Goal: Task Accomplishment & Management: Manage account settings

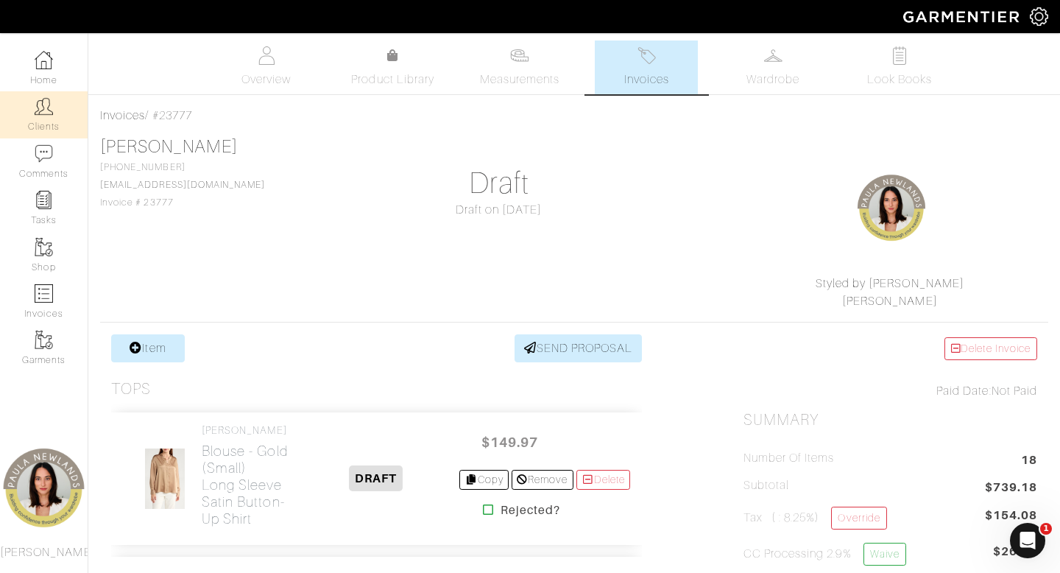
click at [54, 118] on link "Clients" at bounding box center [44, 114] width 88 height 46
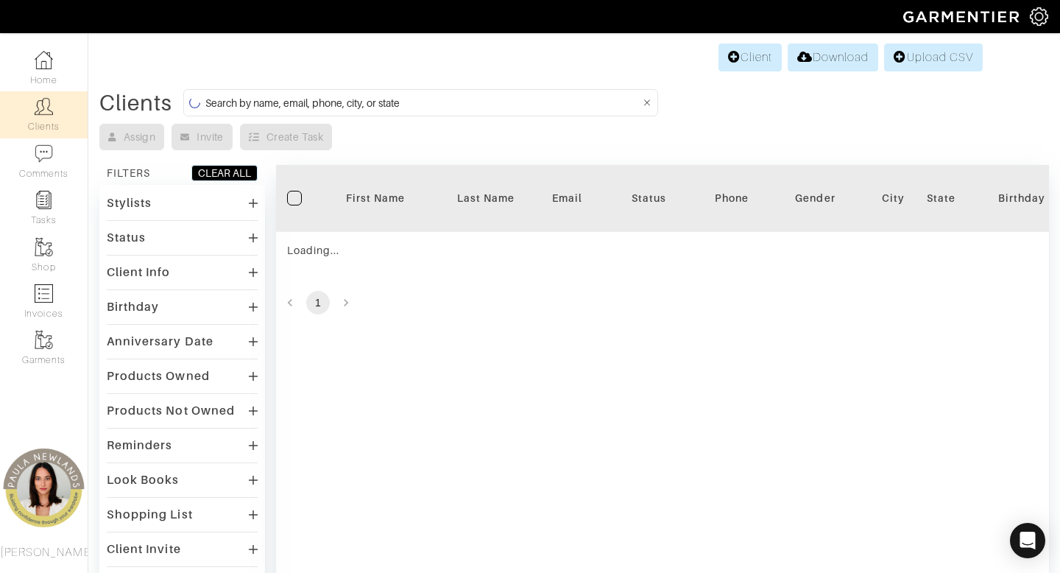
click at [459, 105] on input at bounding box center [422, 102] width 435 height 18
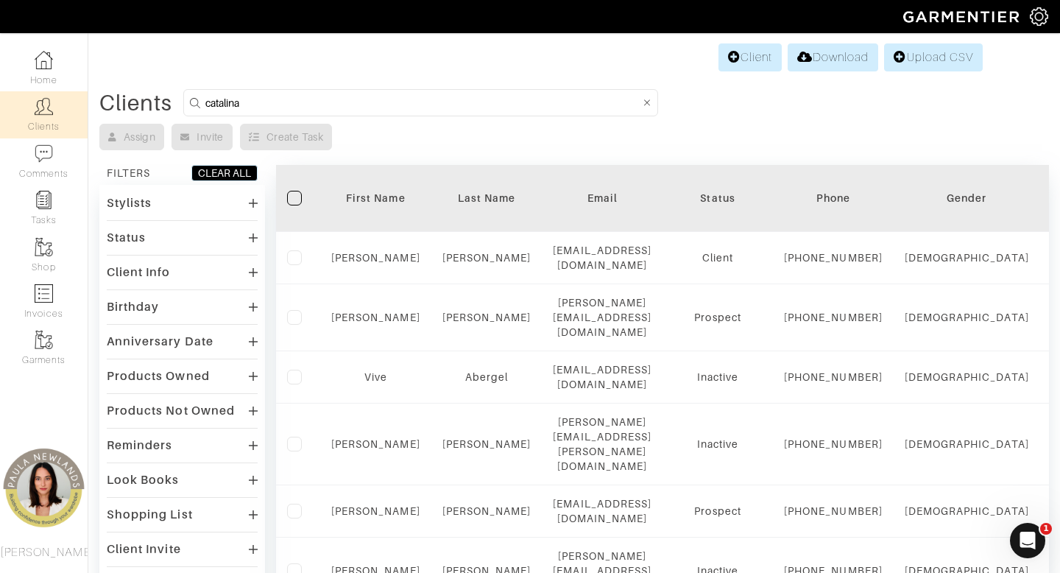
type input "catalina"
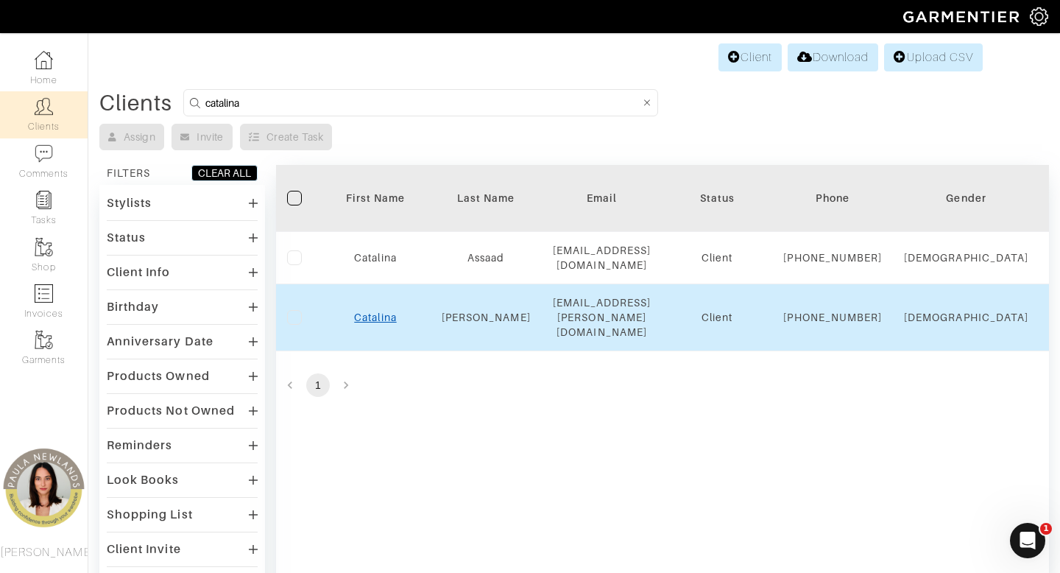
click at [375, 323] on link "Catalina" at bounding box center [375, 317] width 42 height 12
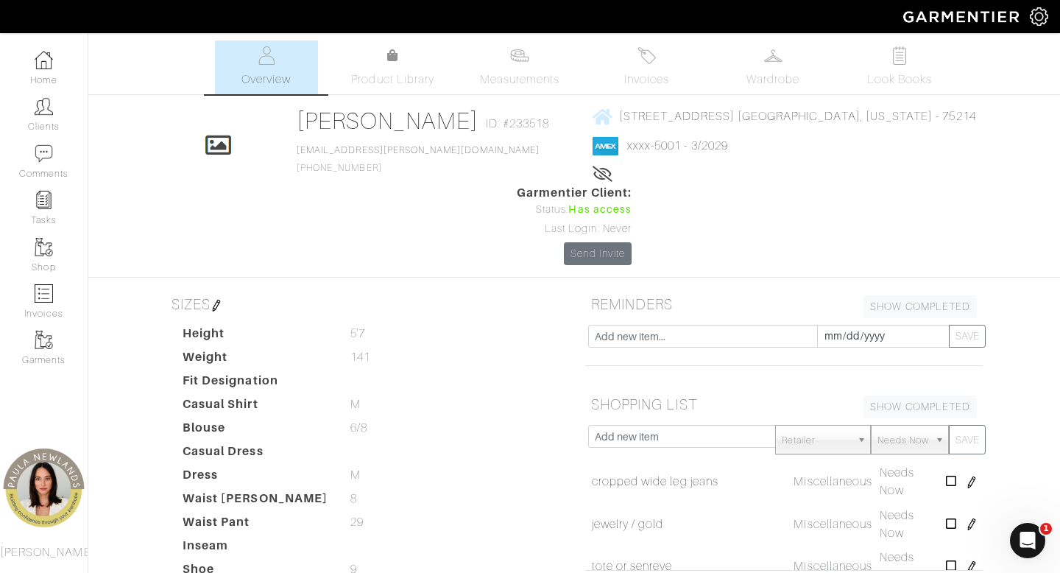
click at [562, 187] on div "Click To Edit Catalina Gutsch ID: #233518 catalina.gutsch@gmail.com 305-215-503…" at bounding box center [574, 186] width 839 height 158
click at [659, 425] on input "text" at bounding box center [682, 436] width 188 height 23
type input "white long sleeve / turtleneck ("
click at [949, 425] on button "SAVE" at bounding box center [967, 439] width 37 height 29
type input "skinny scaef"
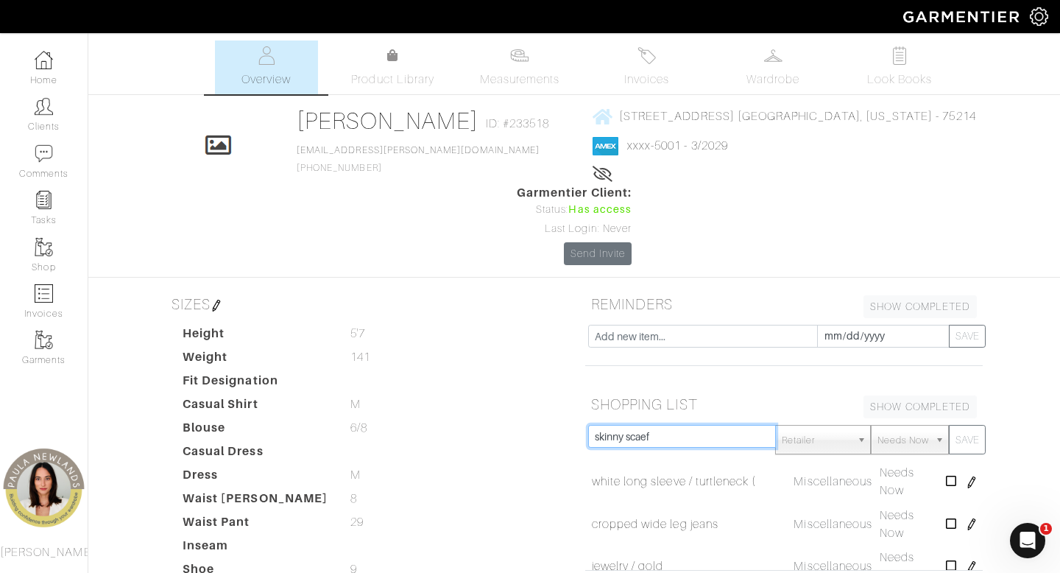
click at [949, 425] on button "SAVE" at bounding box center [967, 439] width 37 height 29
